Goal: Navigation & Orientation: Find specific page/section

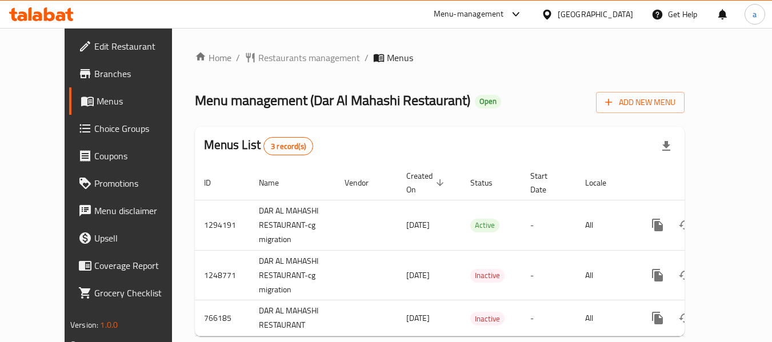
click at [553, 9] on icon at bounding box center [547, 15] width 12 height 12
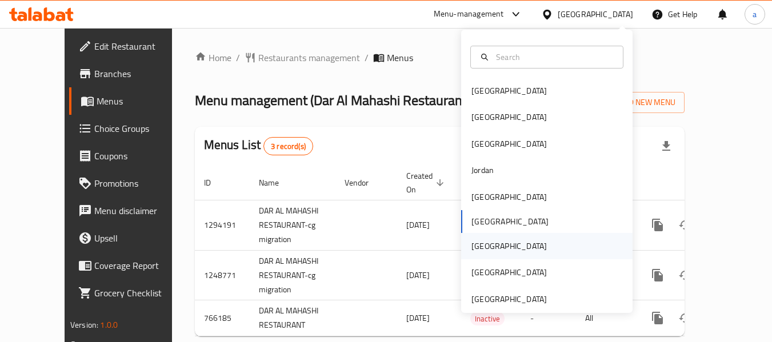
click at [480, 240] on div "[GEOGRAPHIC_DATA]" at bounding box center [508, 246] width 75 height 13
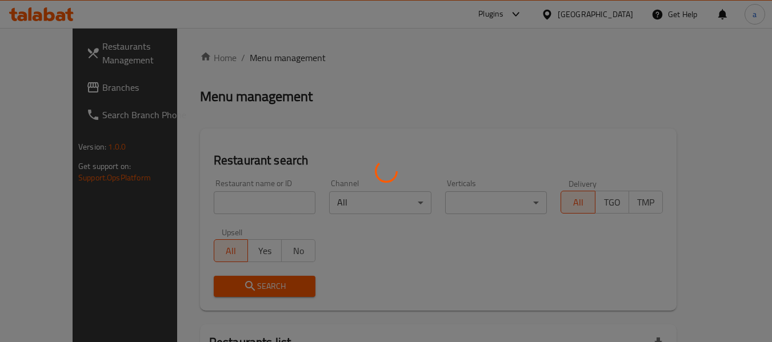
click at [69, 91] on div at bounding box center [386, 171] width 772 height 342
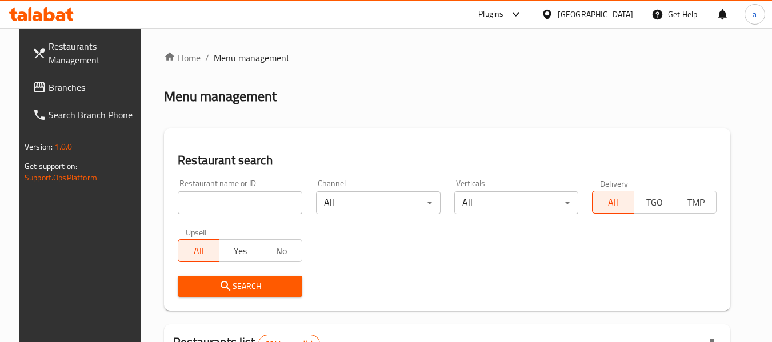
click at [69, 91] on span "Branches" at bounding box center [94, 88] width 90 height 14
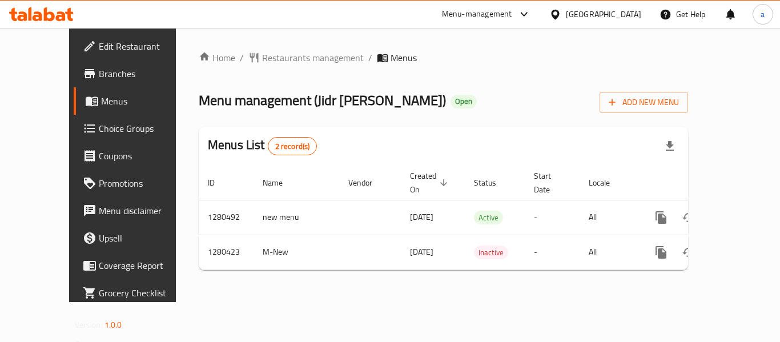
click at [648, 14] on div "[GEOGRAPHIC_DATA]" at bounding box center [595, 14] width 110 height 27
click at [630, 14] on div "[GEOGRAPHIC_DATA]" at bounding box center [603, 14] width 75 height 13
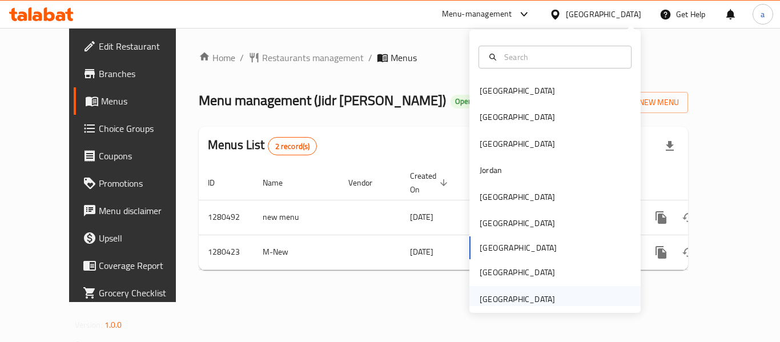
click at [515, 302] on div "[GEOGRAPHIC_DATA]" at bounding box center [517, 299] width 75 height 13
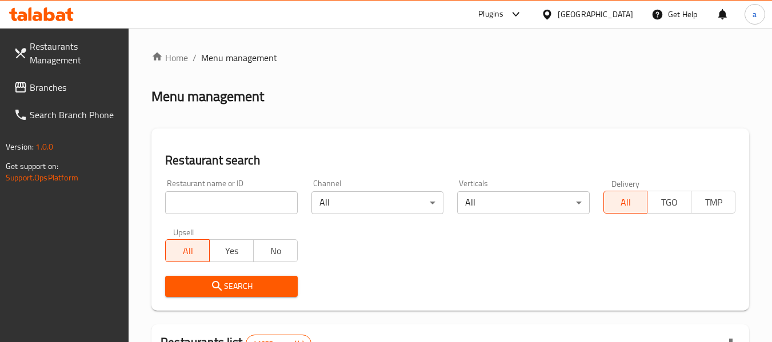
click at [37, 89] on span "Branches" at bounding box center [75, 88] width 90 height 14
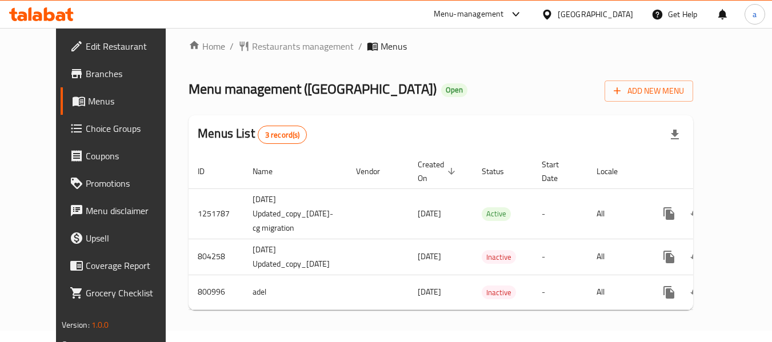
scroll to position [20, 0]
click at [560, 16] on div "[GEOGRAPHIC_DATA]" at bounding box center [595, 14] width 75 height 13
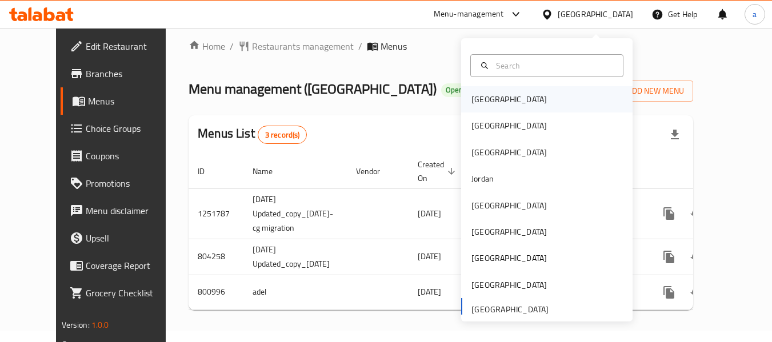
click at [478, 93] on div "[GEOGRAPHIC_DATA]" at bounding box center [508, 99] width 75 height 13
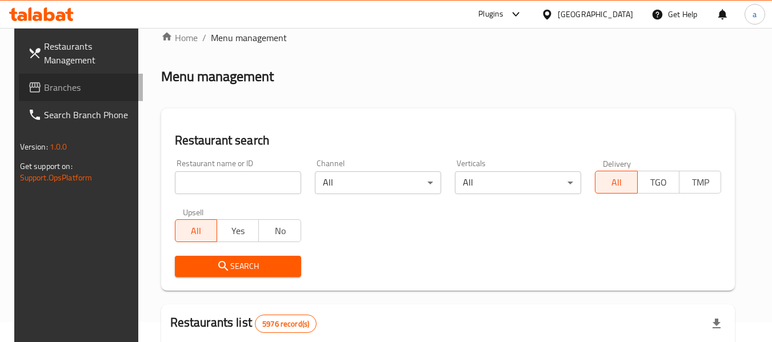
click at [79, 87] on span "Branches" at bounding box center [89, 88] width 90 height 14
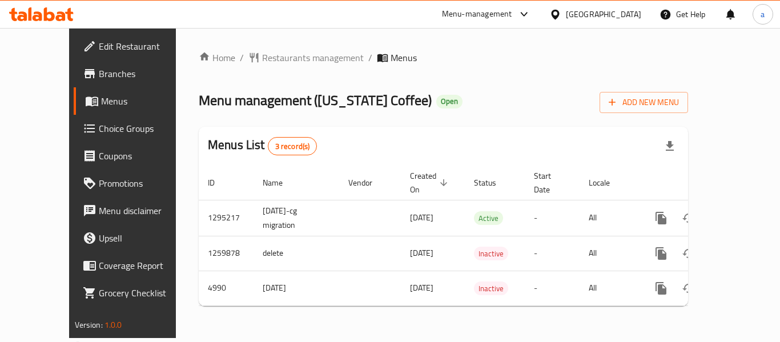
click at [617, 15] on div "[GEOGRAPHIC_DATA]" at bounding box center [603, 14] width 75 height 13
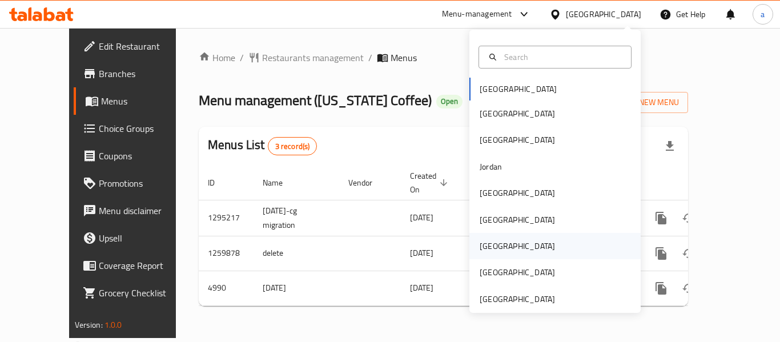
click at [494, 246] on div "[GEOGRAPHIC_DATA]" at bounding box center [518, 246] width 94 height 26
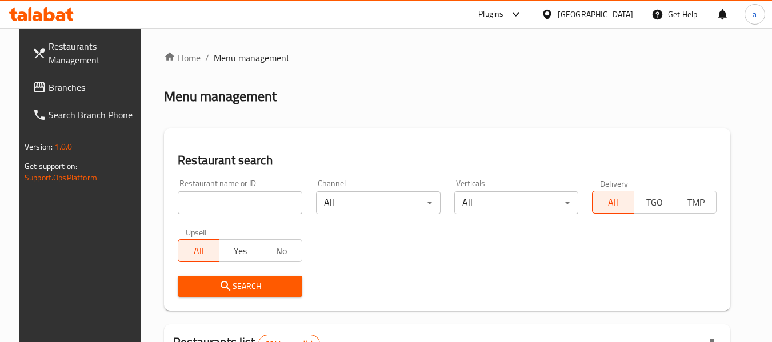
click at [54, 79] on div at bounding box center [386, 171] width 772 height 342
click at [51, 89] on span "Branches" at bounding box center [94, 88] width 90 height 14
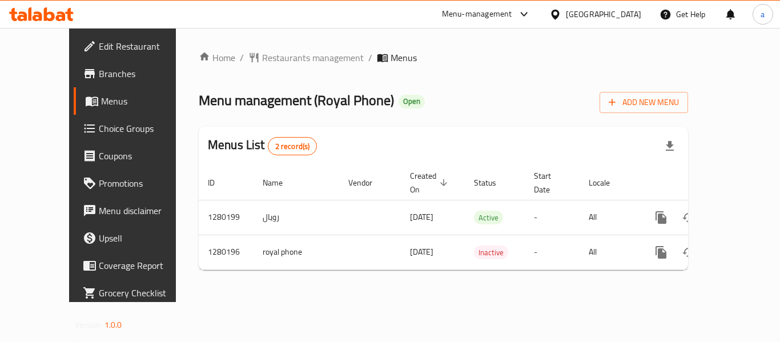
click at [642, 11] on div "Qatar" at bounding box center [595, 14] width 110 height 27
click at [625, 15] on div "Qatar" at bounding box center [603, 14] width 75 height 13
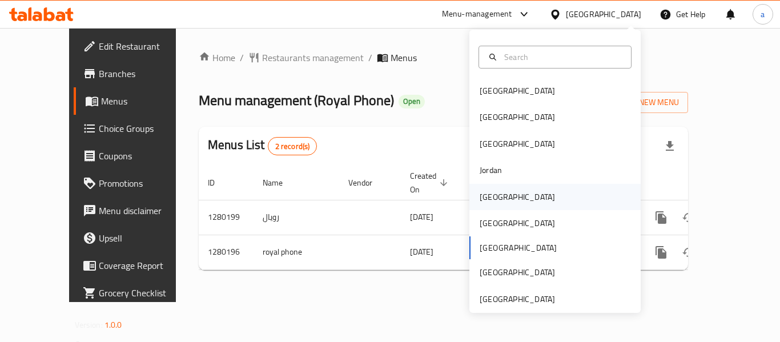
click at [499, 199] on div "[GEOGRAPHIC_DATA]" at bounding box center [518, 197] width 94 height 26
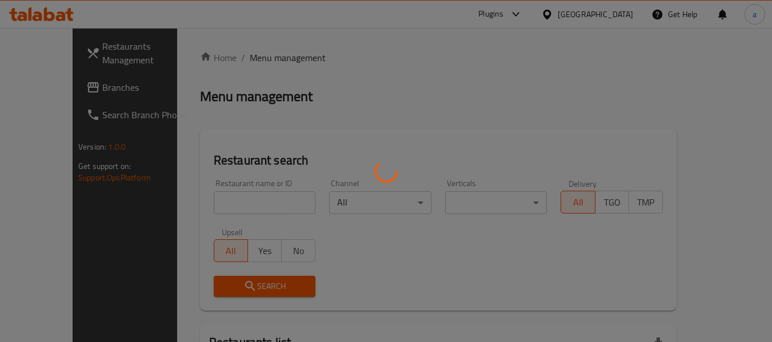
click at [46, 90] on div at bounding box center [386, 171] width 772 height 342
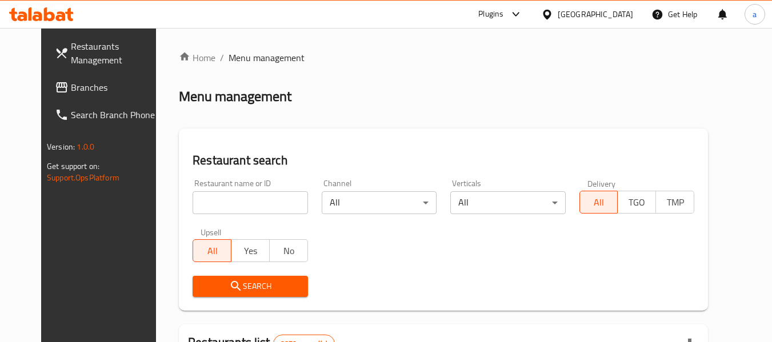
click at [71, 90] on span "Branches" at bounding box center [116, 88] width 90 height 14
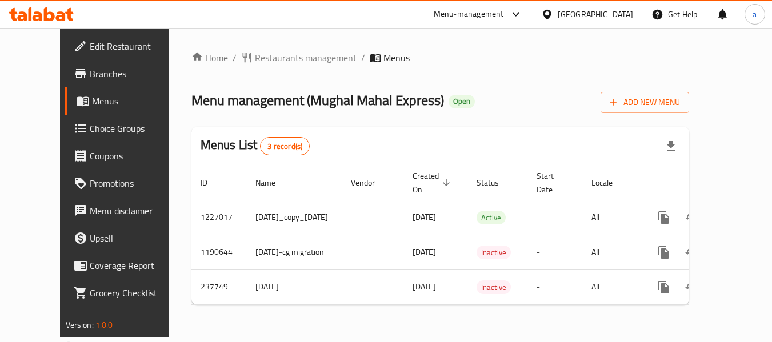
click at [620, 14] on div "[GEOGRAPHIC_DATA]" at bounding box center [595, 14] width 75 height 13
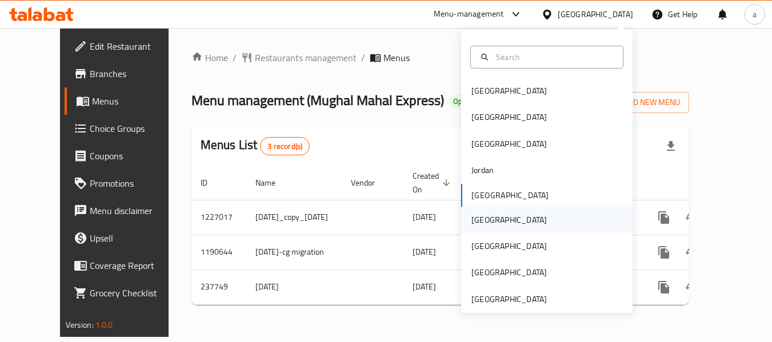
click at [487, 221] on div "[GEOGRAPHIC_DATA]" at bounding box center [509, 220] width 94 height 26
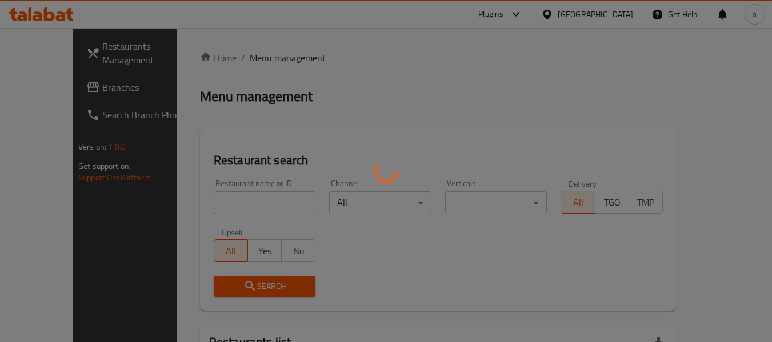
click at [39, 89] on div at bounding box center [386, 171] width 772 height 342
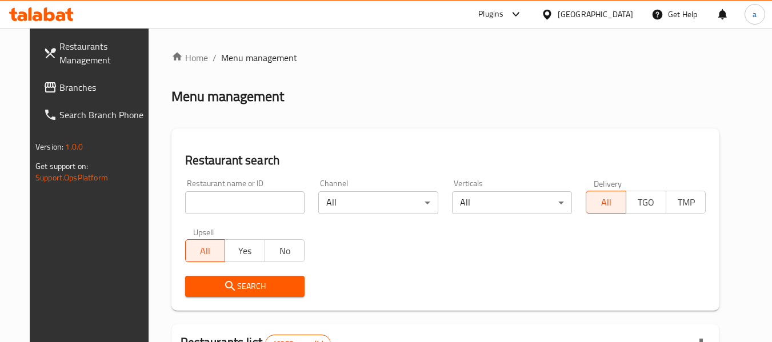
click at [59, 89] on span "Branches" at bounding box center [104, 88] width 90 height 14
